Goal: Complete application form

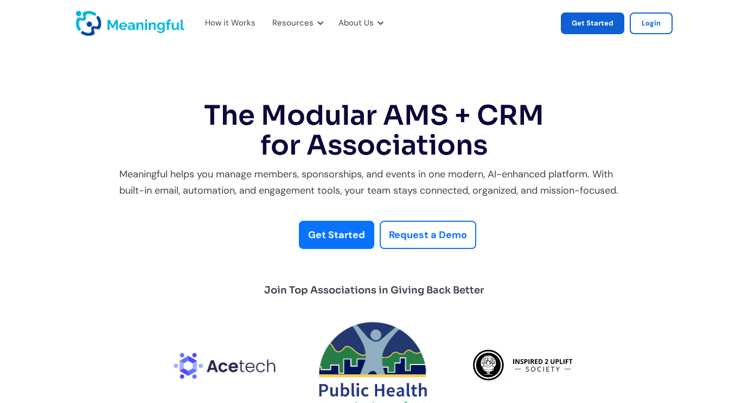
click at [592, 23] on link "Get Started" at bounding box center [592, 23] width 63 height 22
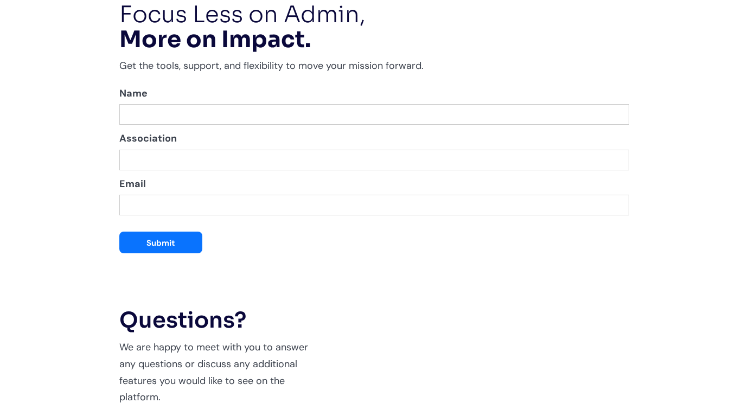
scroll to position [2197, 0]
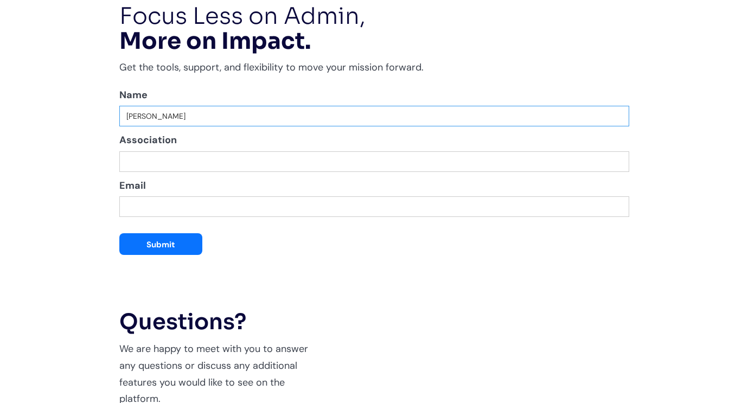
type input "[PERSON_NAME]"
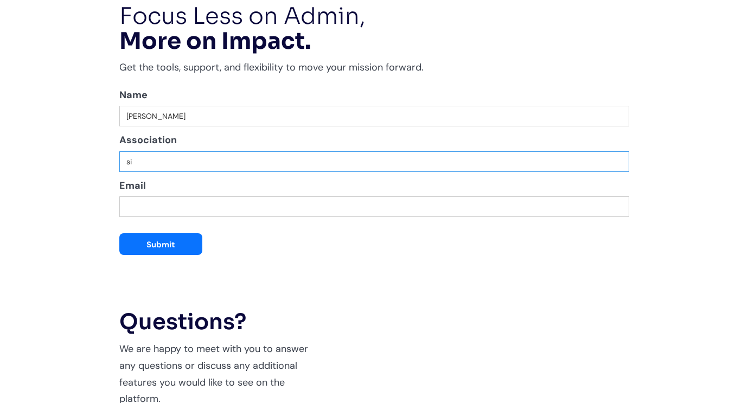
type input "s"
click at [221, 140] on label "Association" at bounding box center [374, 140] width 510 height 17
click at [221, 151] on input "Association" at bounding box center [374, 161] width 510 height 21
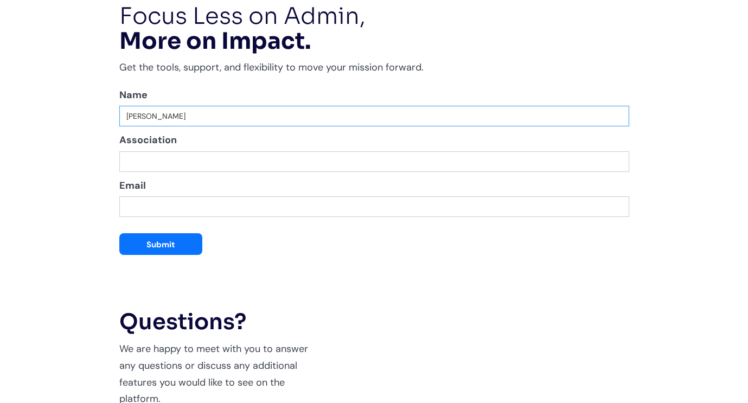
click at [224, 106] on input "[PERSON_NAME]" at bounding box center [374, 116] width 510 height 21
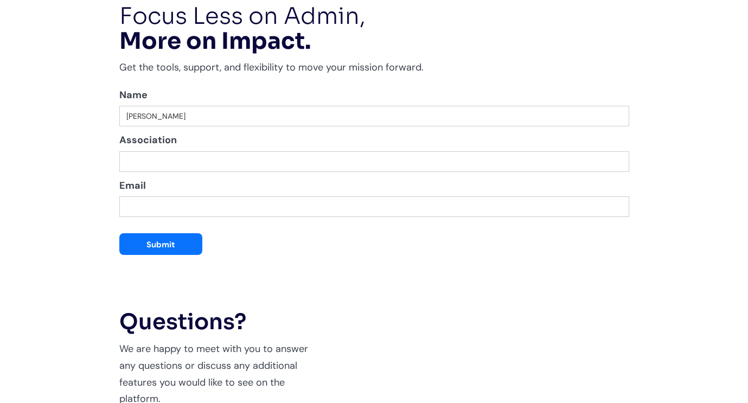
click at [205, 166] on form "Name [PERSON_NAME] Association Email Submit" at bounding box center [374, 171] width 510 height 169
click at [223, 158] on input "Association" at bounding box center [374, 161] width 510 height 21
click at [620, 153] on input "Association" at bounding box center [374, 161] width 510 height 21
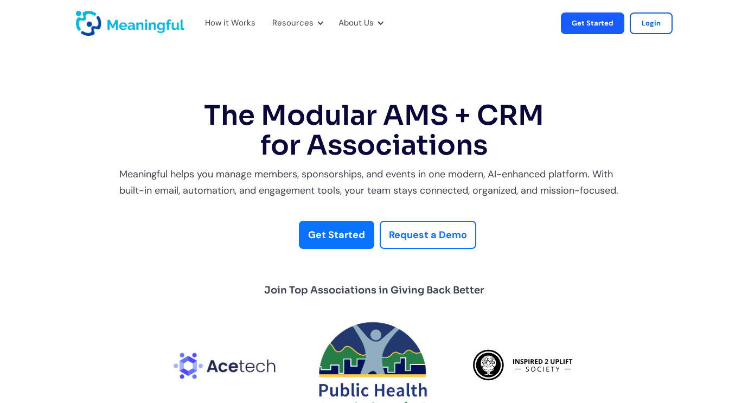
scroll to position [0, 0]
